Goal: Information Seeking & Learning: Understand process/instructions

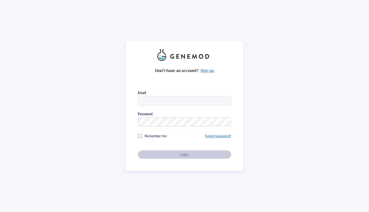
click at [175, 98] on input "text" at bounding box center [184, 100] width 93 height 9
type input "[EMAIL_ADDRESS][DOMAIN_NAME]"
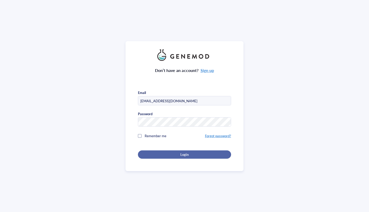
click at [200, 152] on div "Login" at bounding box center [184, 154] width 77 height 5
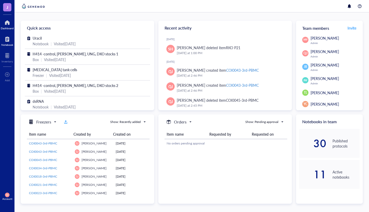
click at [6, 43] on div "Notebook" at bounding box center [7, 44] width 12 height 3
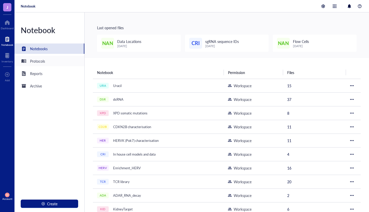
click at [42, 63] on div "Protocols" at bounding box center [37, 61] width 15 height 6
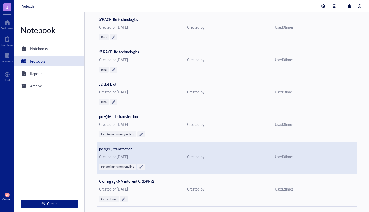
scroll to position [431, 0]
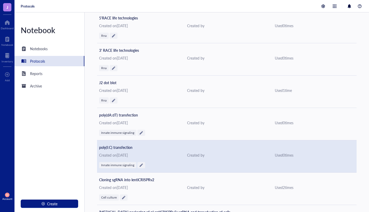
click at [118, 150] on div "poly(I:C) transfection Created on [DATE] Created by Used 0 time s Innate immune…" at bounding box center [227, 156] width 260 height 32
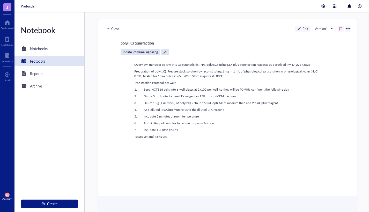
click at [109, 28] on div at bounding box center [108, 29] width 4 height 4
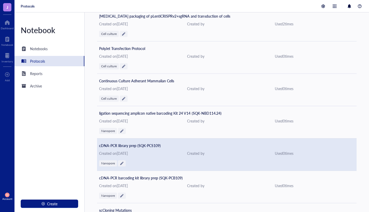
scroll to position [570, 0]
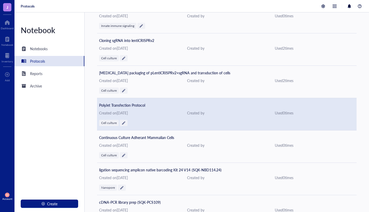
click at [154, 110] on div "Created on [DATE]" at bounding box center [139, 113] width 80 height 6
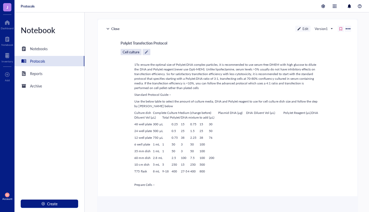
click at [349, 32] on div at bounding box center [348, 29] width 8 height 8
click at [332, 64] on div "Print" at bounding box center [332, 63] width 31 height 6
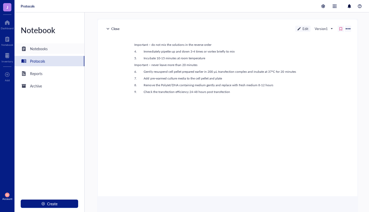
scroll to position [420, 0]
